Goal: Task Accomplishment & Management: Manage account settings

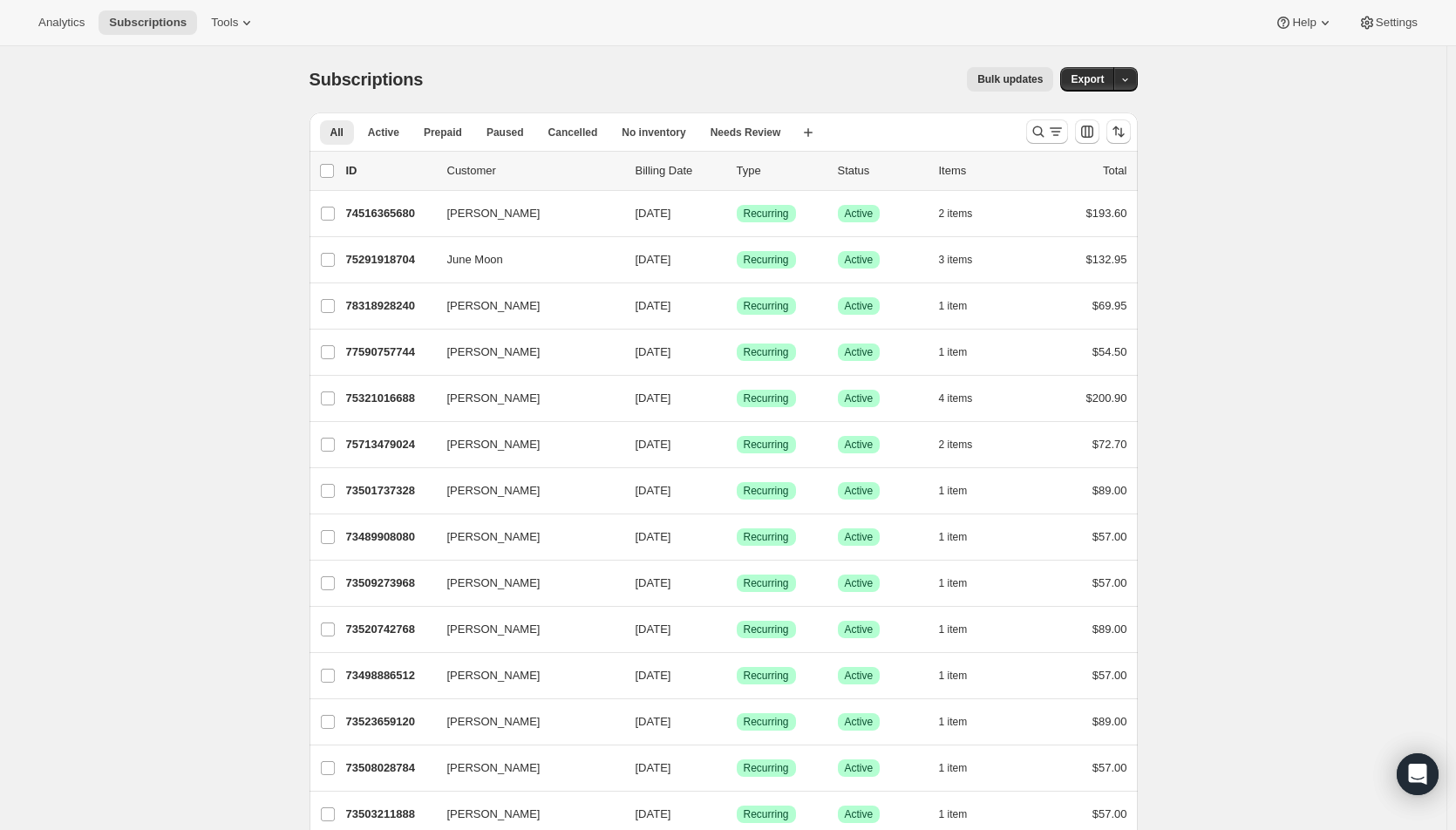
click at [1051, 135] on icon "Search and filter results" at bounding box center [1055, 132] width 18 height 18
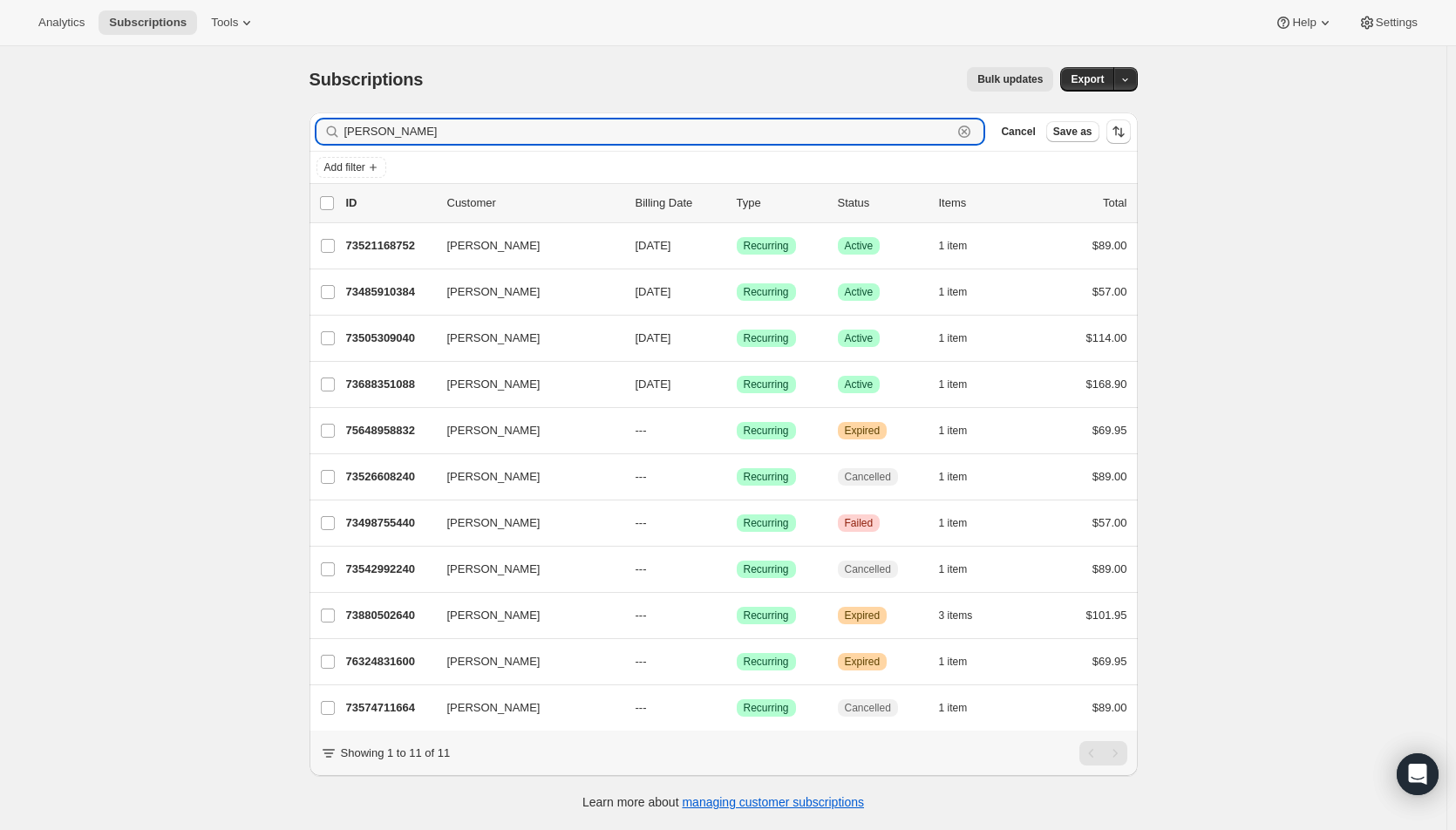
type input "[PERSON_NAME]"
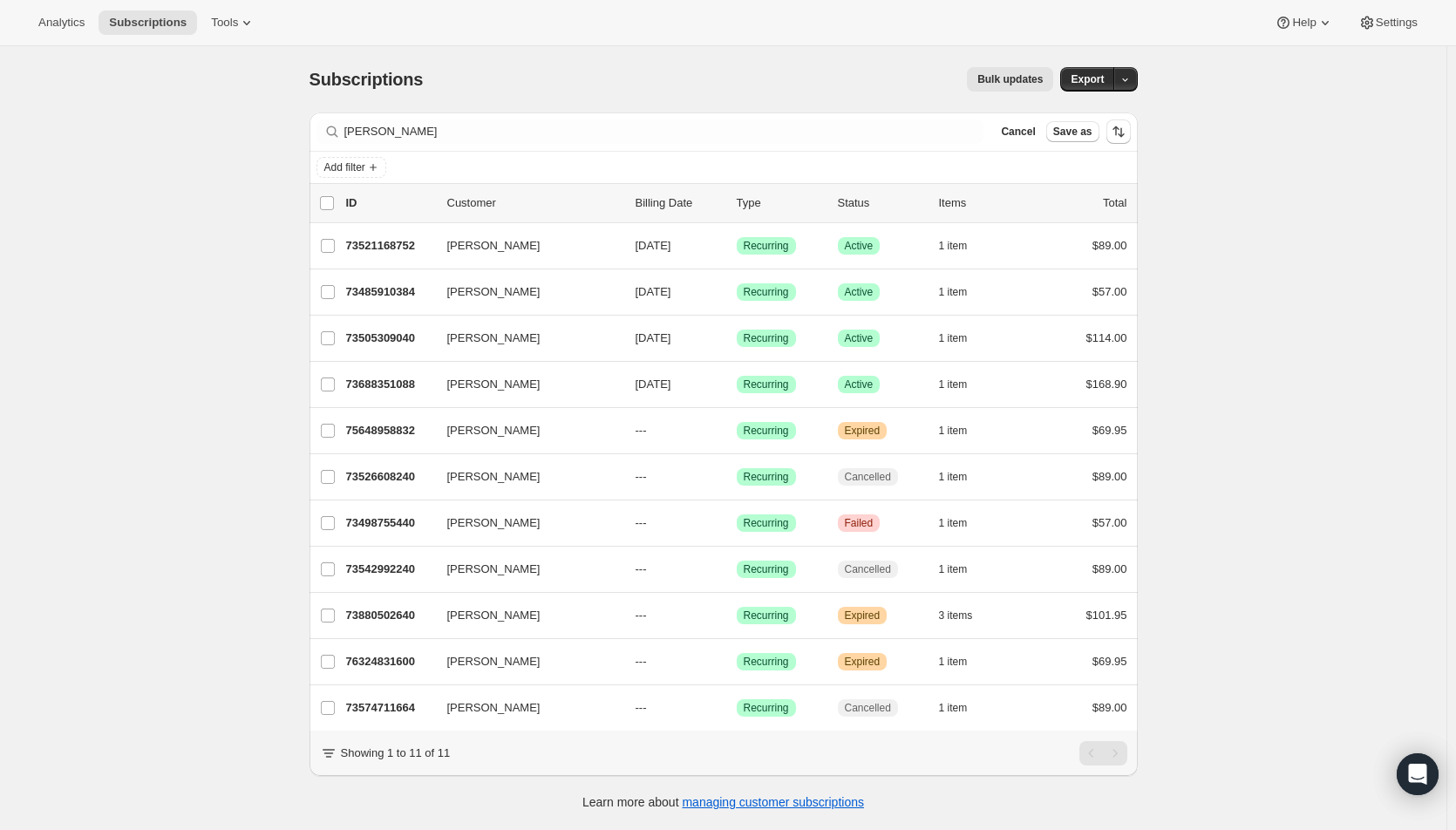
click at [671, 339] on span "[DATE]" at bounding box center [653, 337] width 35 height 13
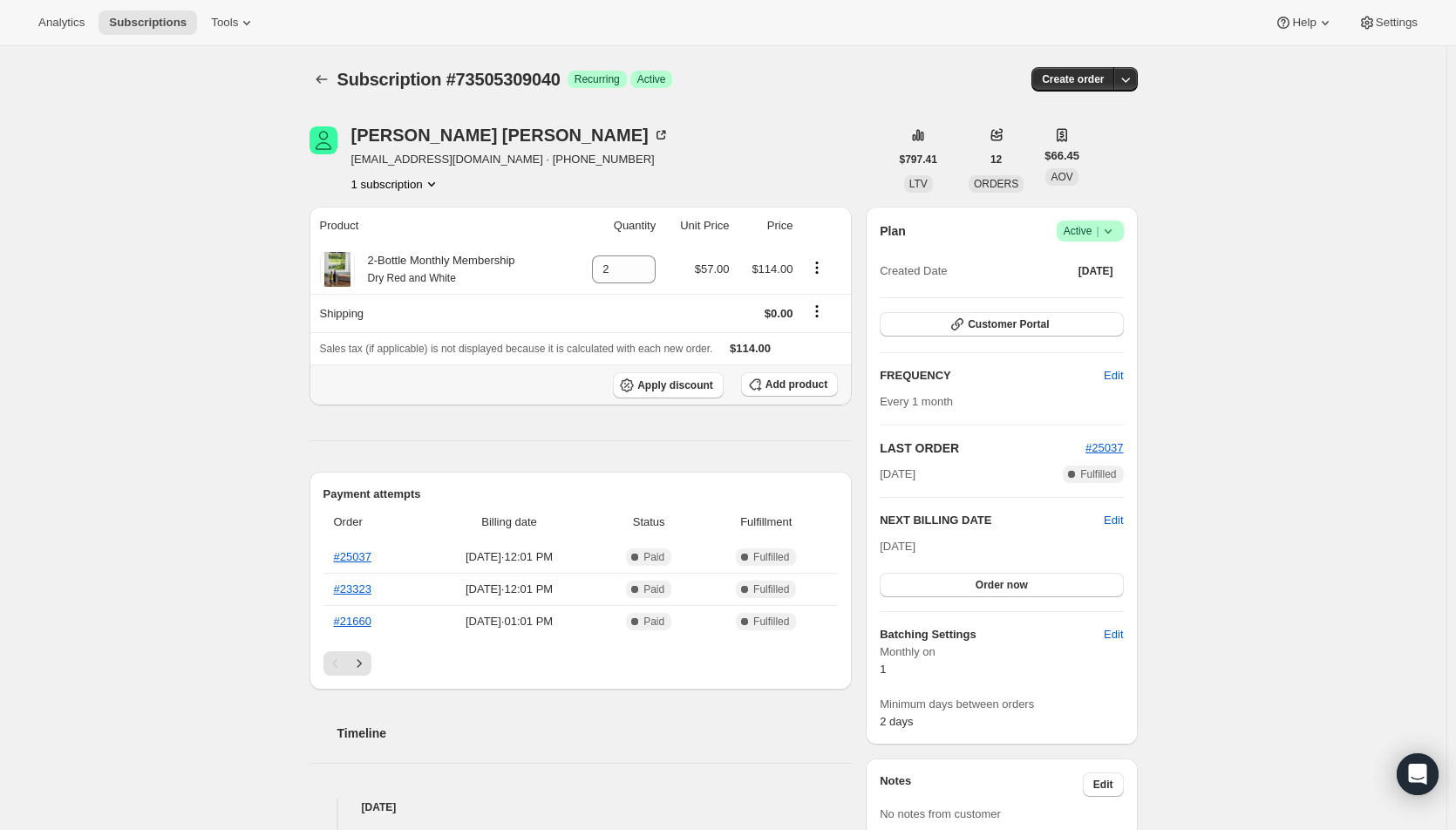
click at [794, 387] on span "Add product" at bounding box center [795, 384] width 62 height 14
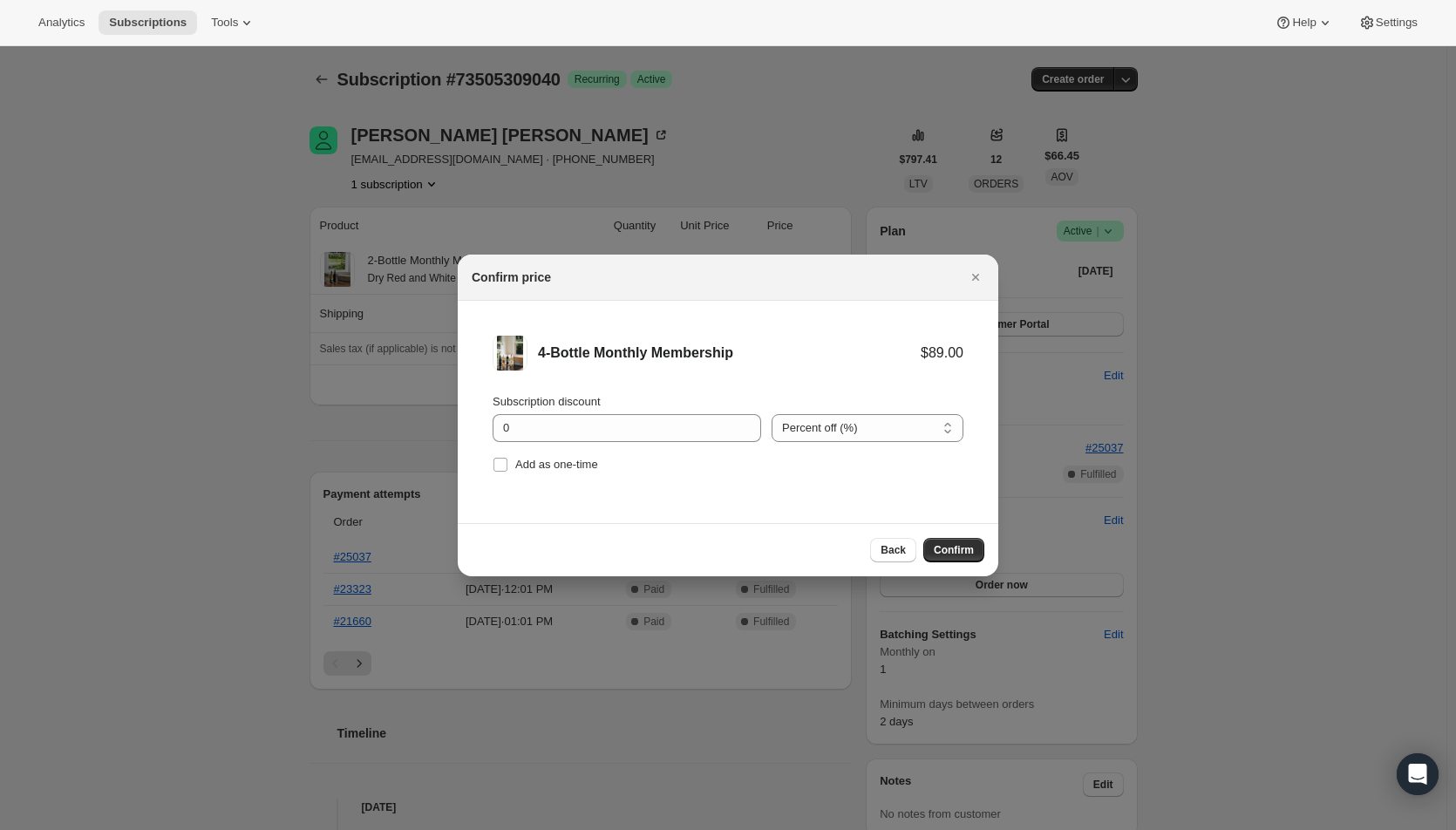
click at [950, 544] on span "Confirm" at bounding box center [953, 550] width 40 height 14
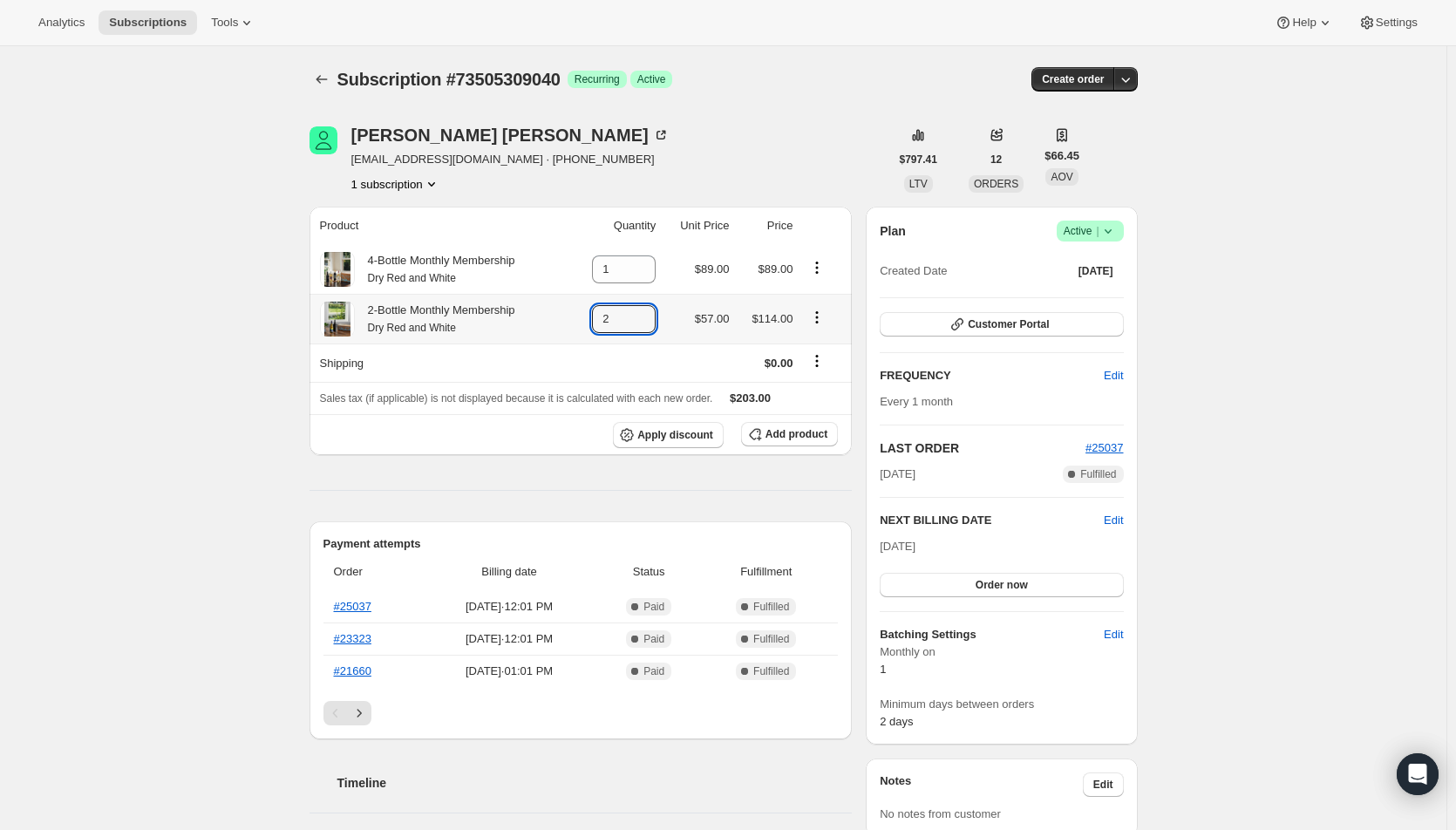
click at [651, 327] on icon at bounding box center [643, 325] width 18 height 18
click at [654, 327] on icon at bounding box center [648, 325] width 18 height 18
type input "0"
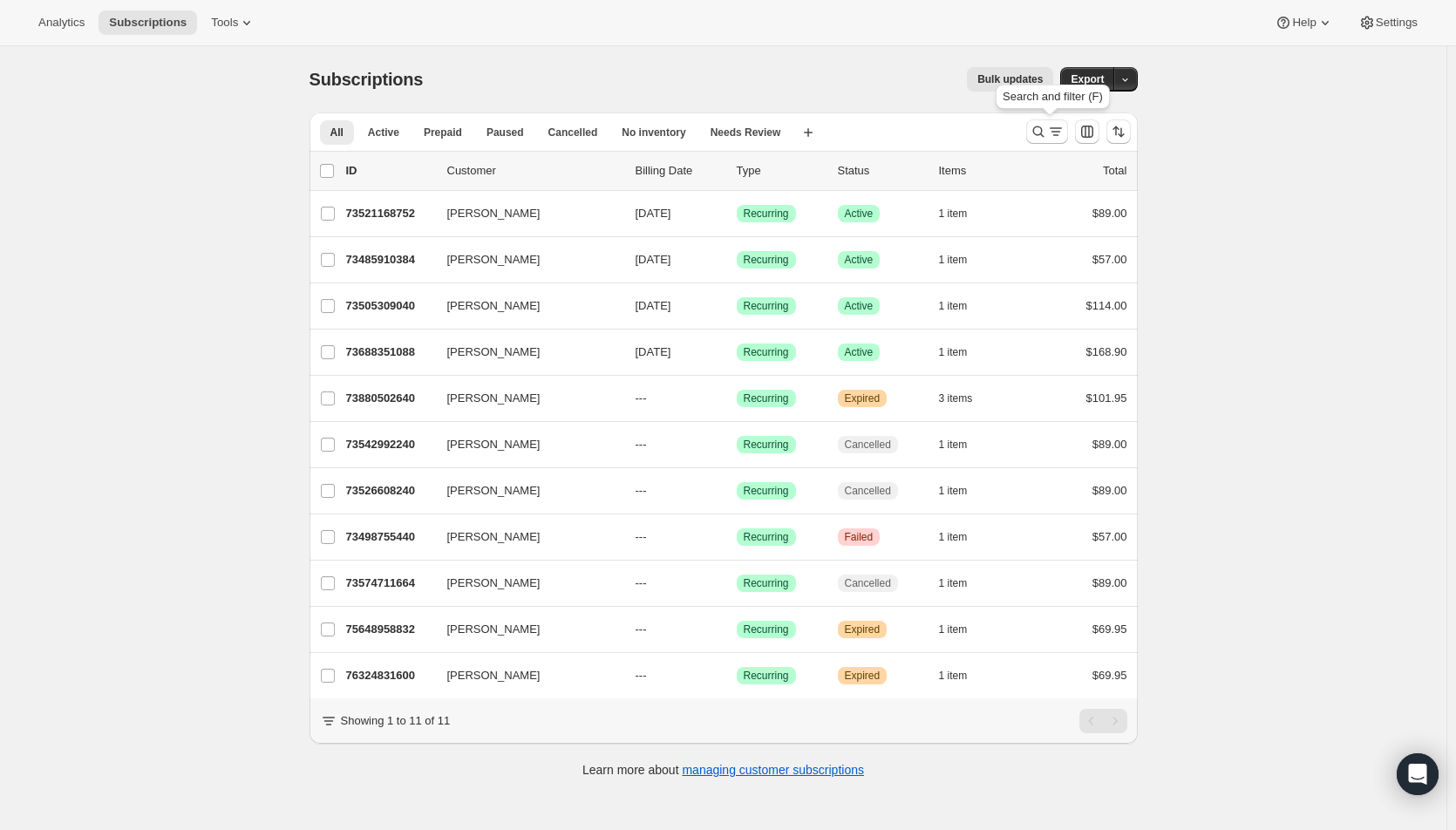
click at [1046, 131] on icon "Search and filter results" at bounding box center [1039, 132] width 18 height 18
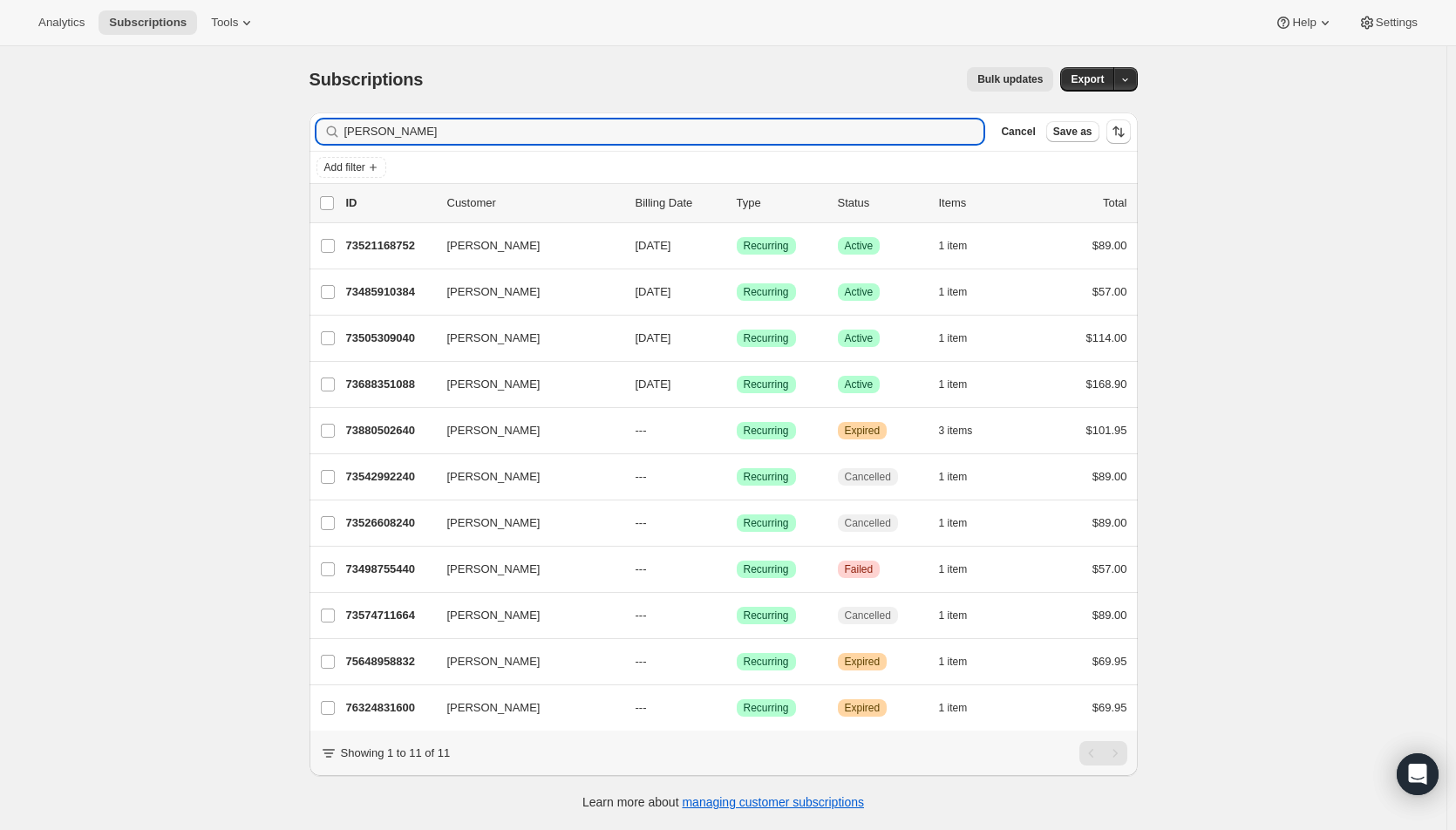
drag, startPoint x: 390, startPoint y: 132, endPoint x: 318, endPoint y: 131, distance: 72.0
click at [318, 131] on div "Filter subscribers brooke Clear Cancel Save as" at bounding box center [723, 131] width 828 height 38
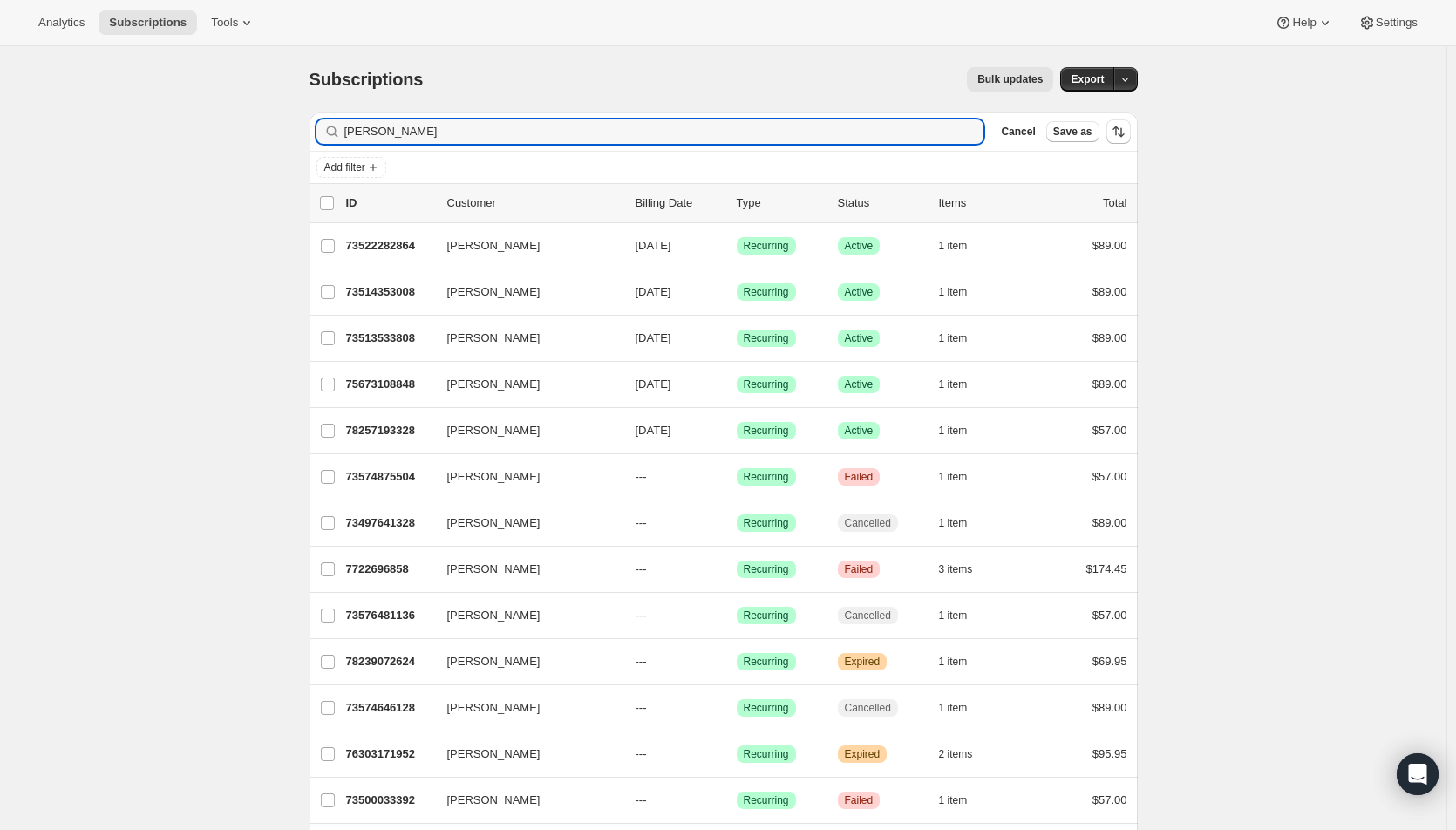
type input "[PERSON_NAME]"
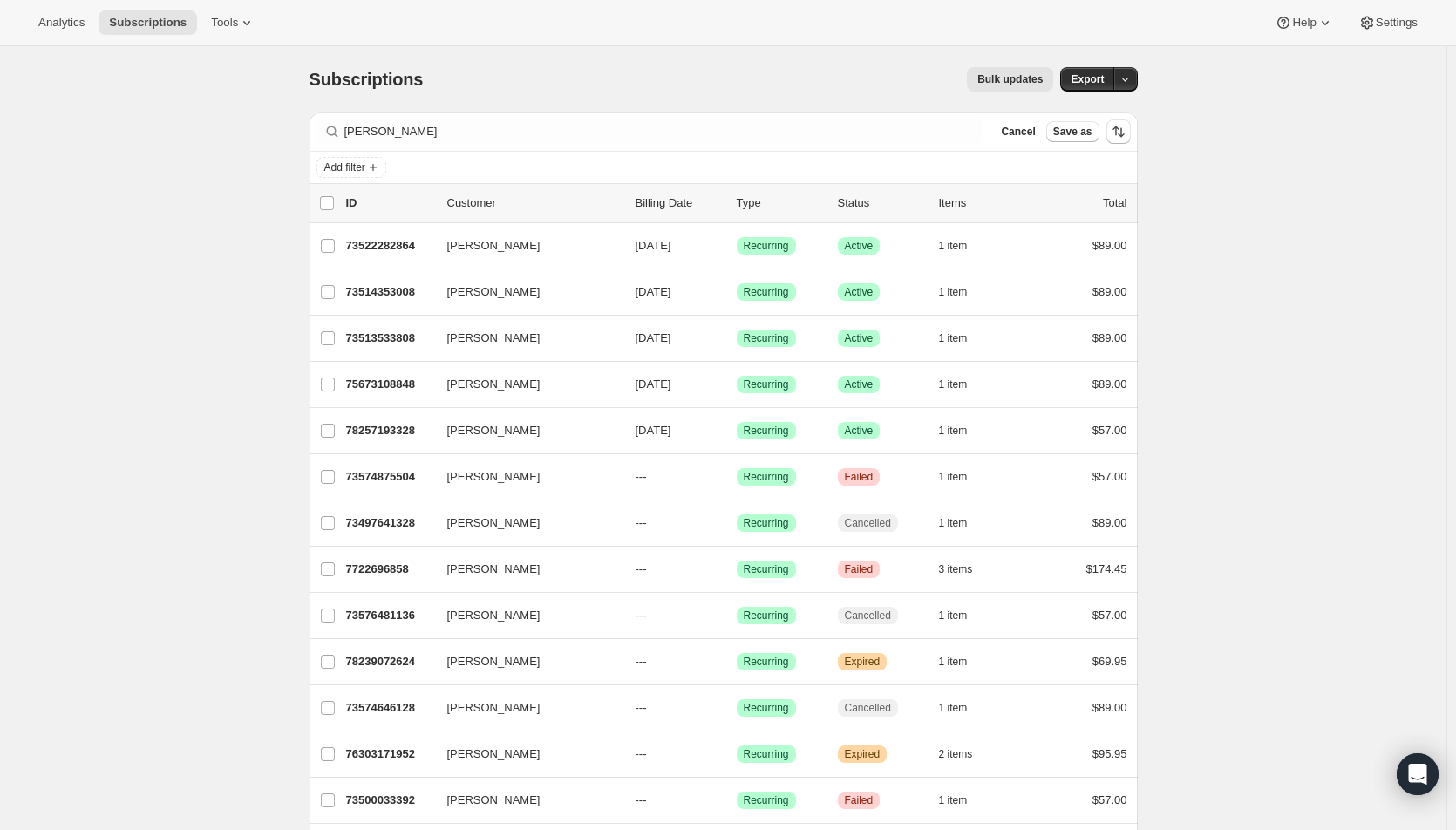
click at [671, 426] on span "[DATE]" at bounding box center [653, 429] width 35 height 13
